Goal: Task Accomplishment & Management: Manage account settings

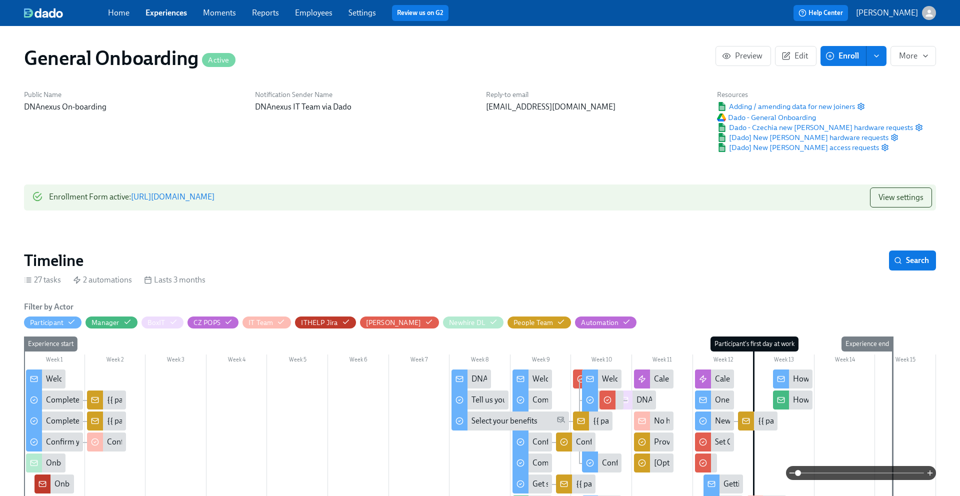
scroll to position [0, 4106]
click at [172, 21] on div "Home Experiences Moments Reports Employees Settings Review us on G2" at bounding box center [315, 13] width 414 height 16
click at [170, 17] on link "Experiences" at bounding box center [167, 13] width 42 height 10
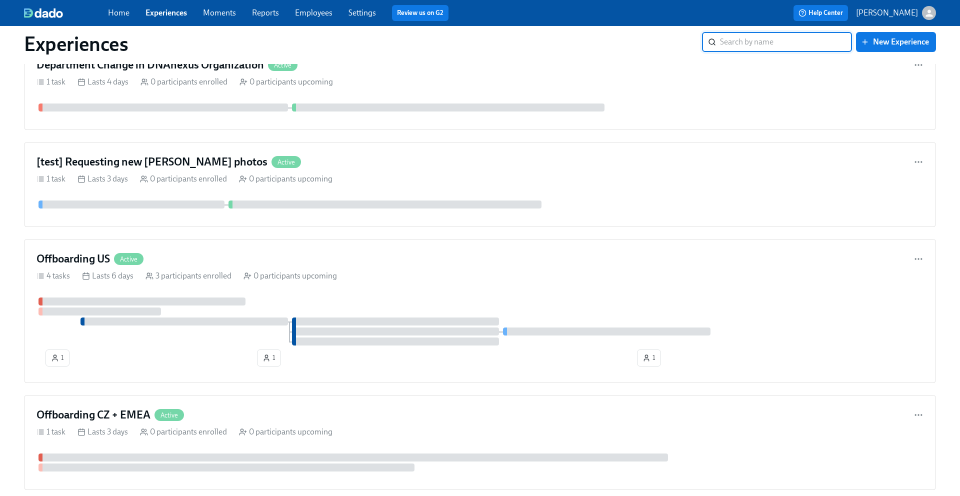
scroll to position [957, 0]
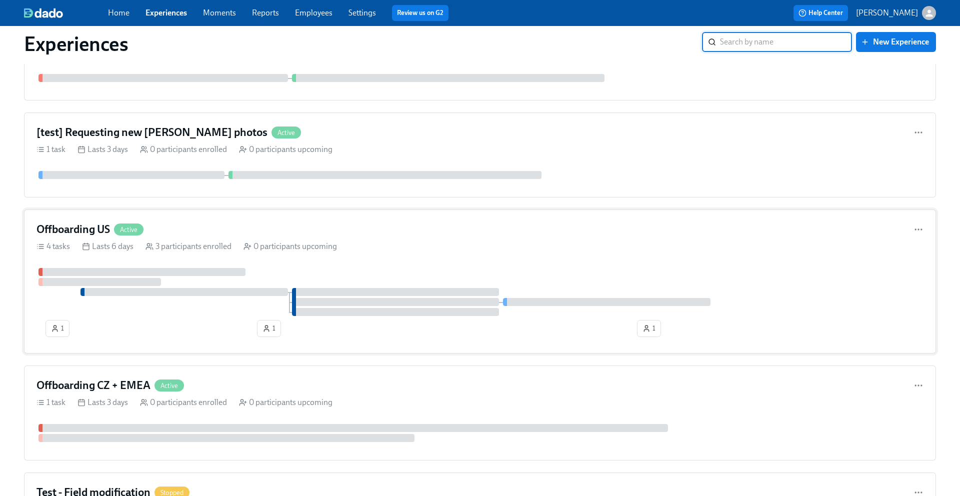
click at [89, 231] on h4 "Offboarding US" at bounding box center [74, 229] width 74 height 15
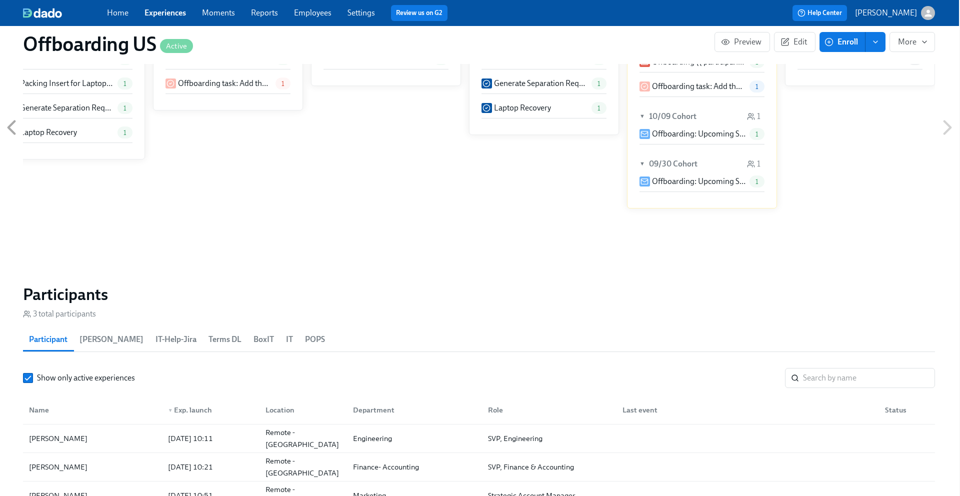
scroll to position [618, 1]
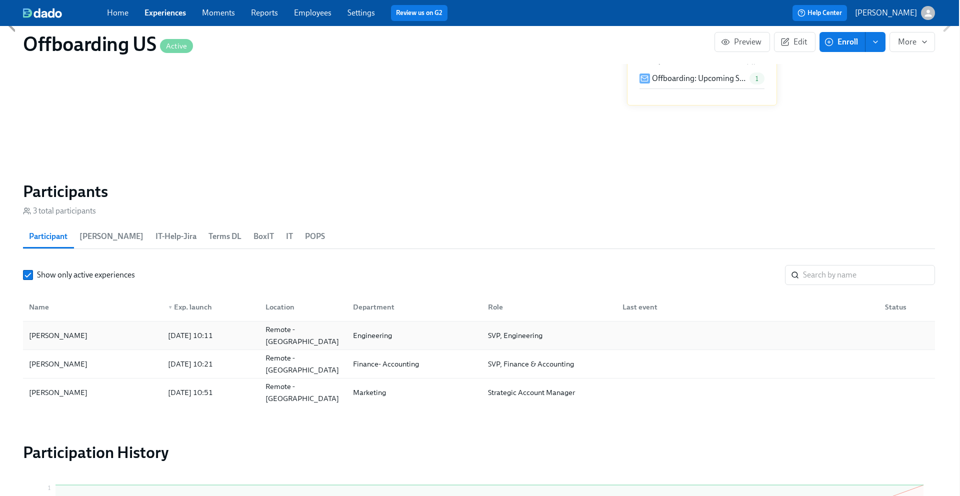
click at [128, 339] on div "[PERSON_NAME]" at bounding box center [92, 336] width 135 height 20
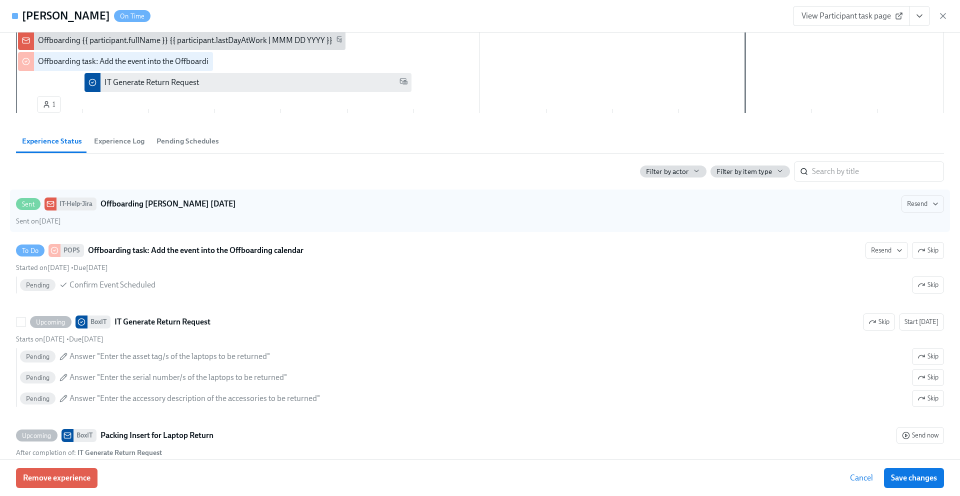
scroll to position [173, 0]
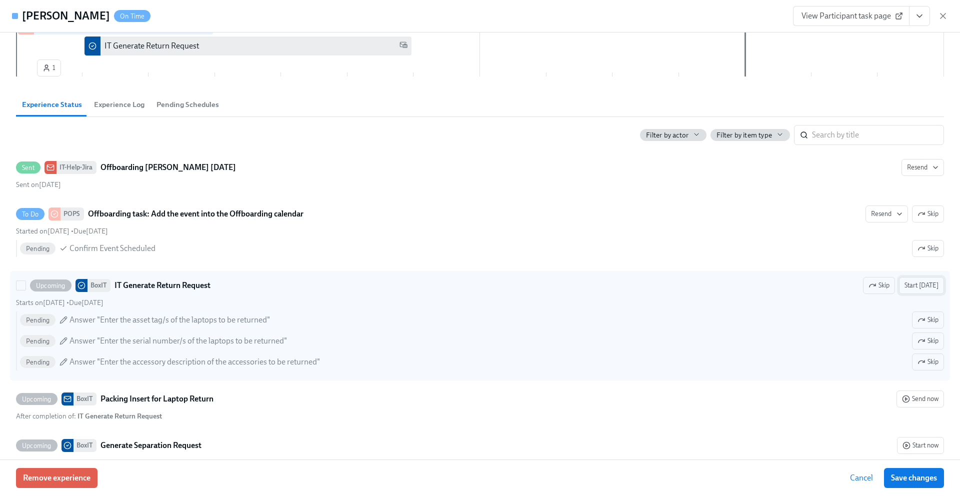
click at [921, 288] on span "Start [DATE]" at bounding box center [922, 286] width 34 height 10
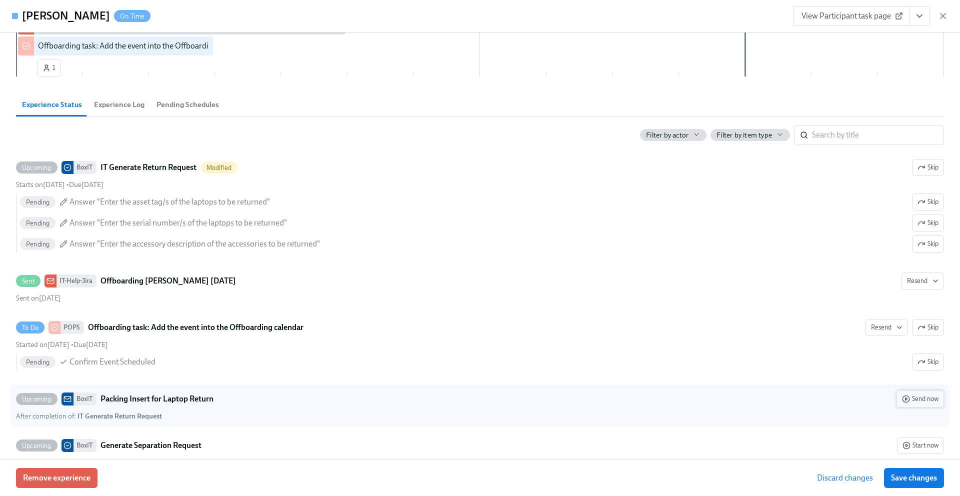
click at [916, 398] on span "Send now" at bounding box center [920, 399] width 37 height 10
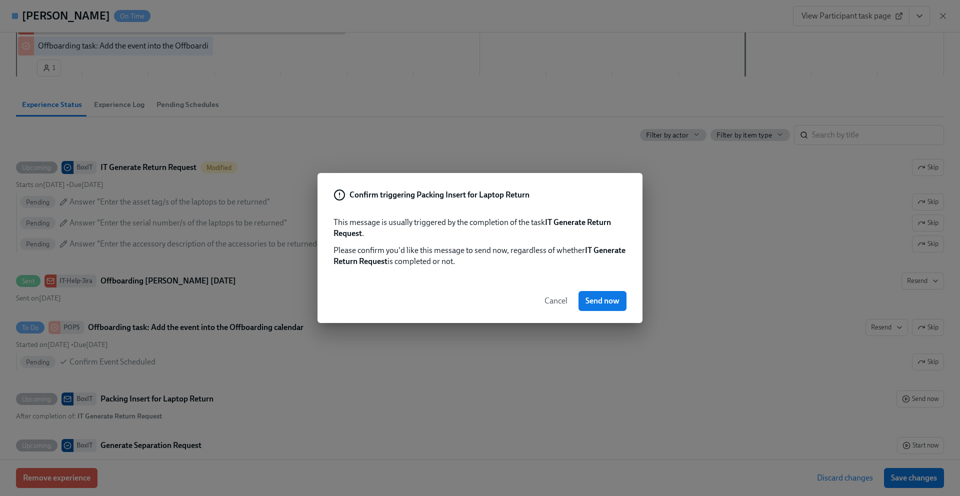
click at [560, 299] on span "Cancel" at bounding box center [556, 301] width 23 height 10
